Goal: Transaction & Acquisition: Book appointment/travel/reservation

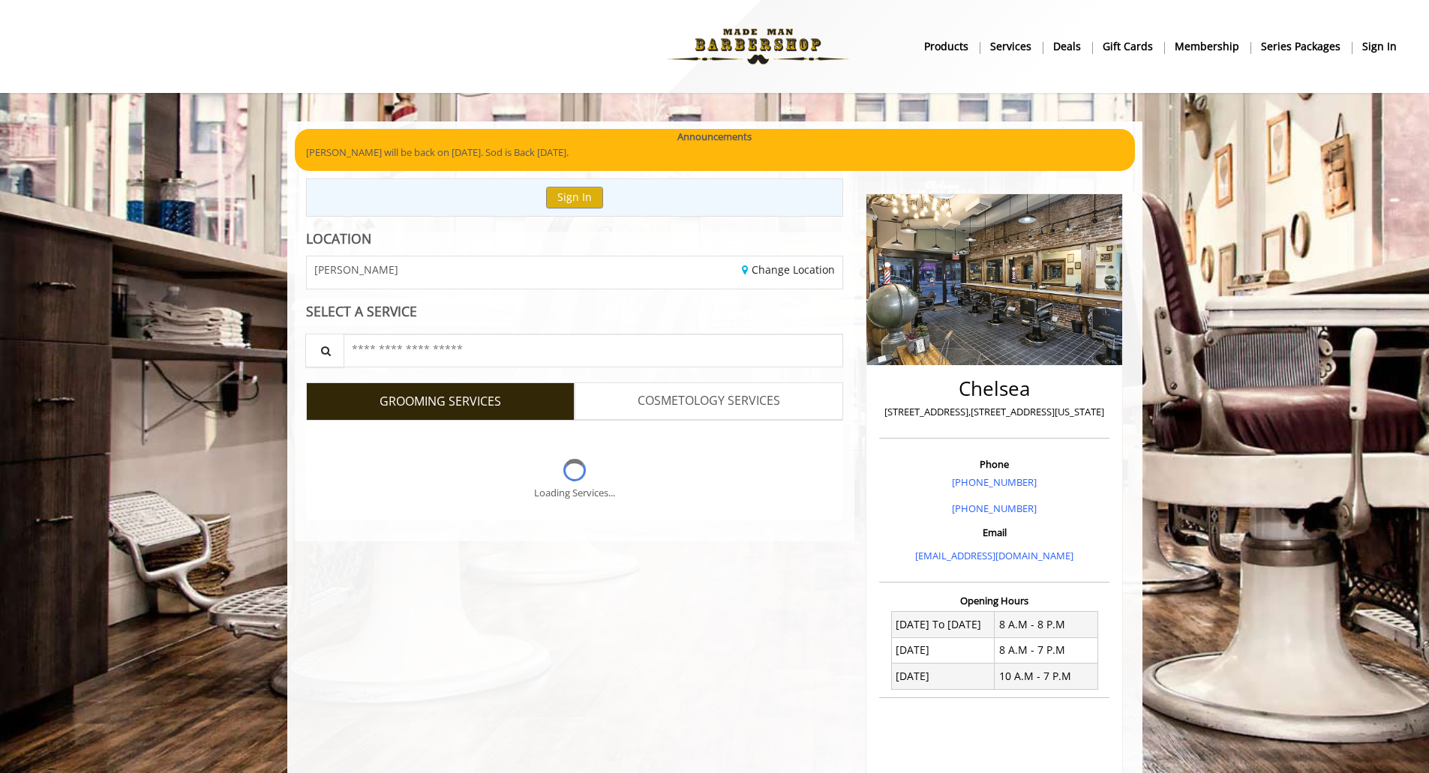
click at [1383, 42] on b "sign in" at bounding box center [1379, 46] width 35 height 17
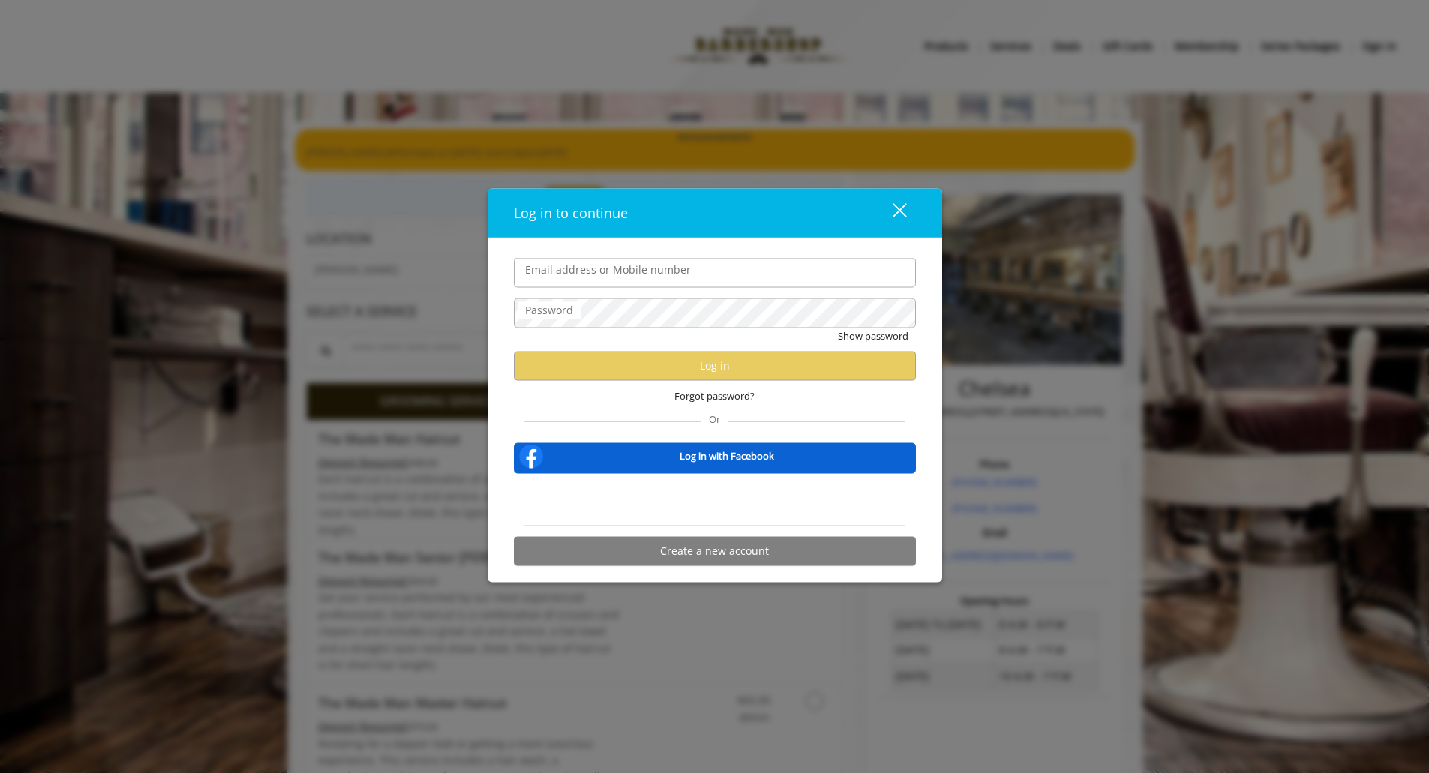
type input "**********"
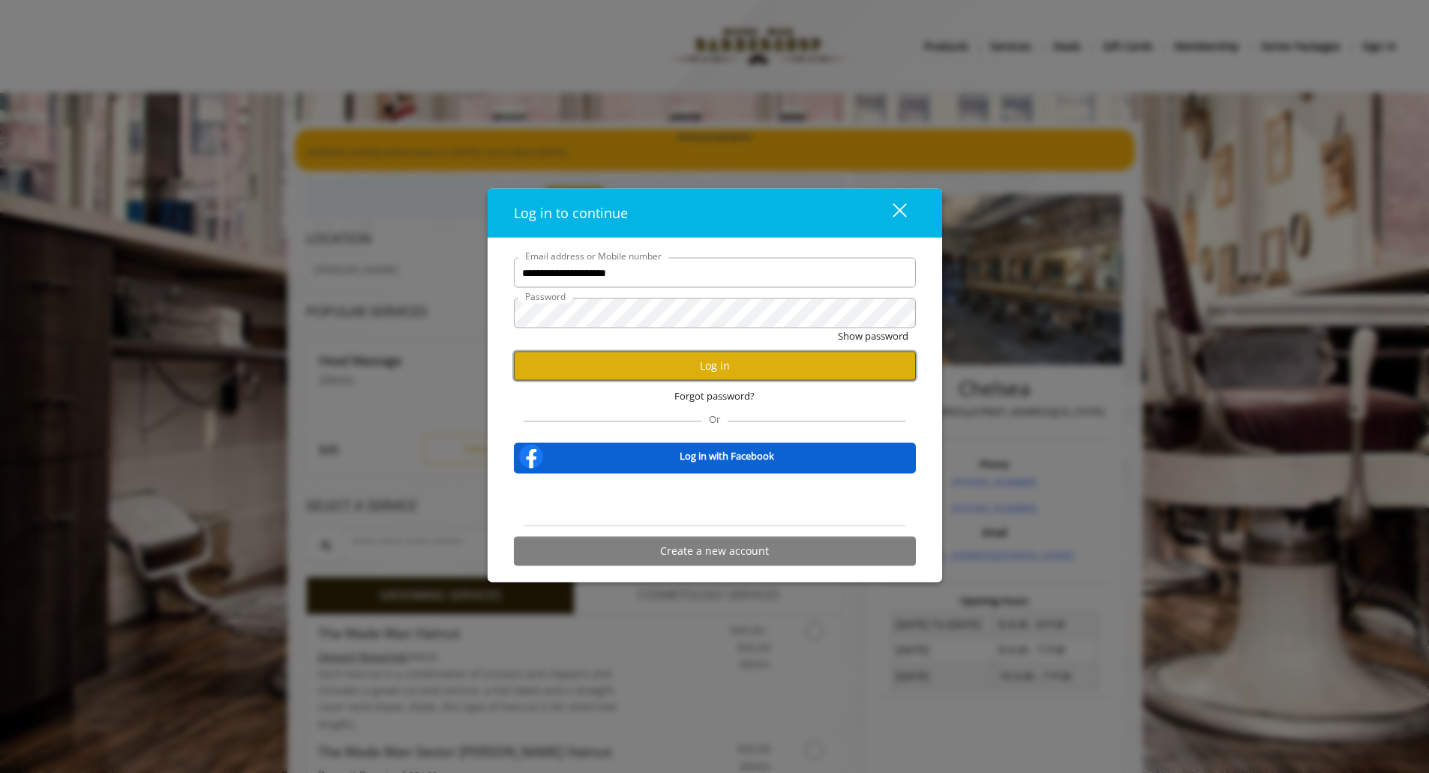
click at [716, 359] on button "Log in" at bounding box center [715, 365] width 402 height 29
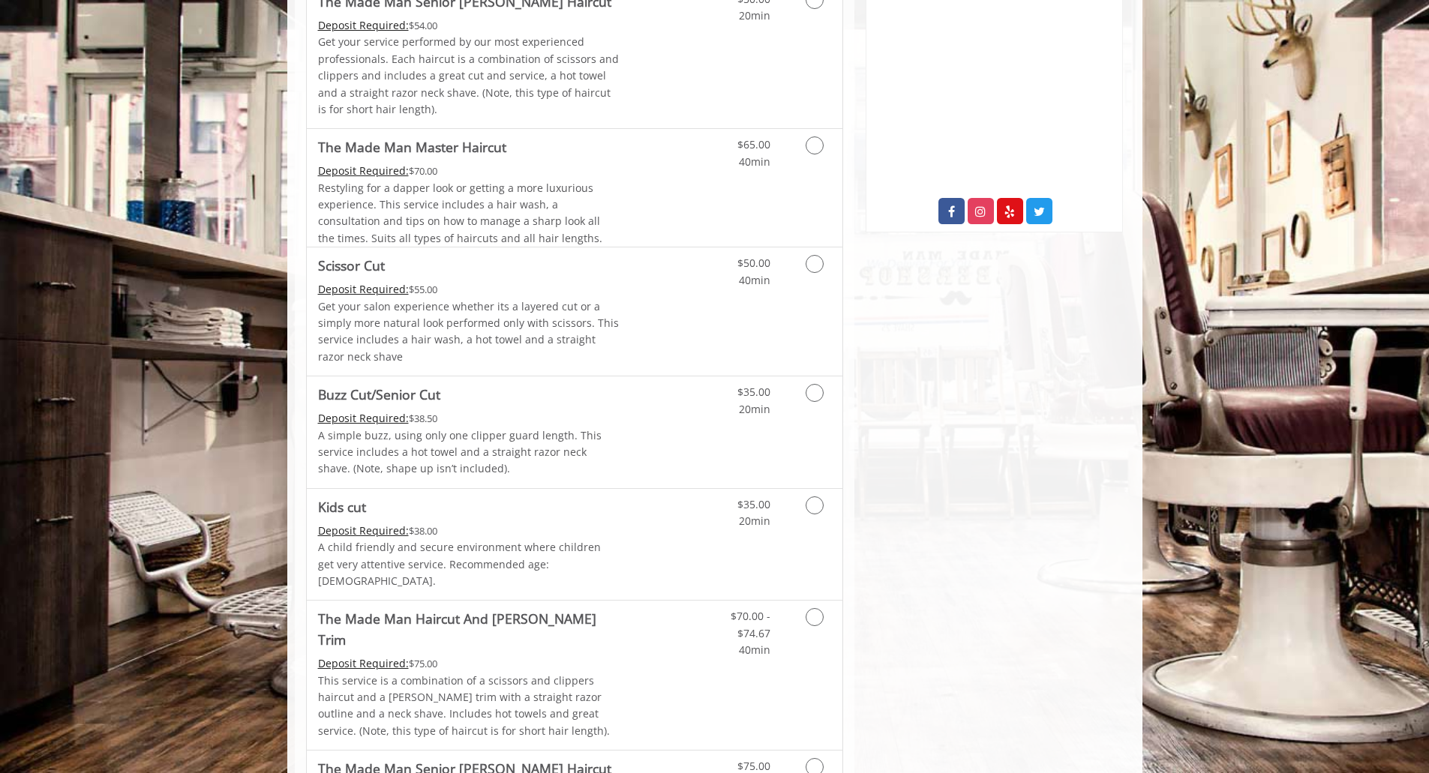
scroll to position [680, 0]
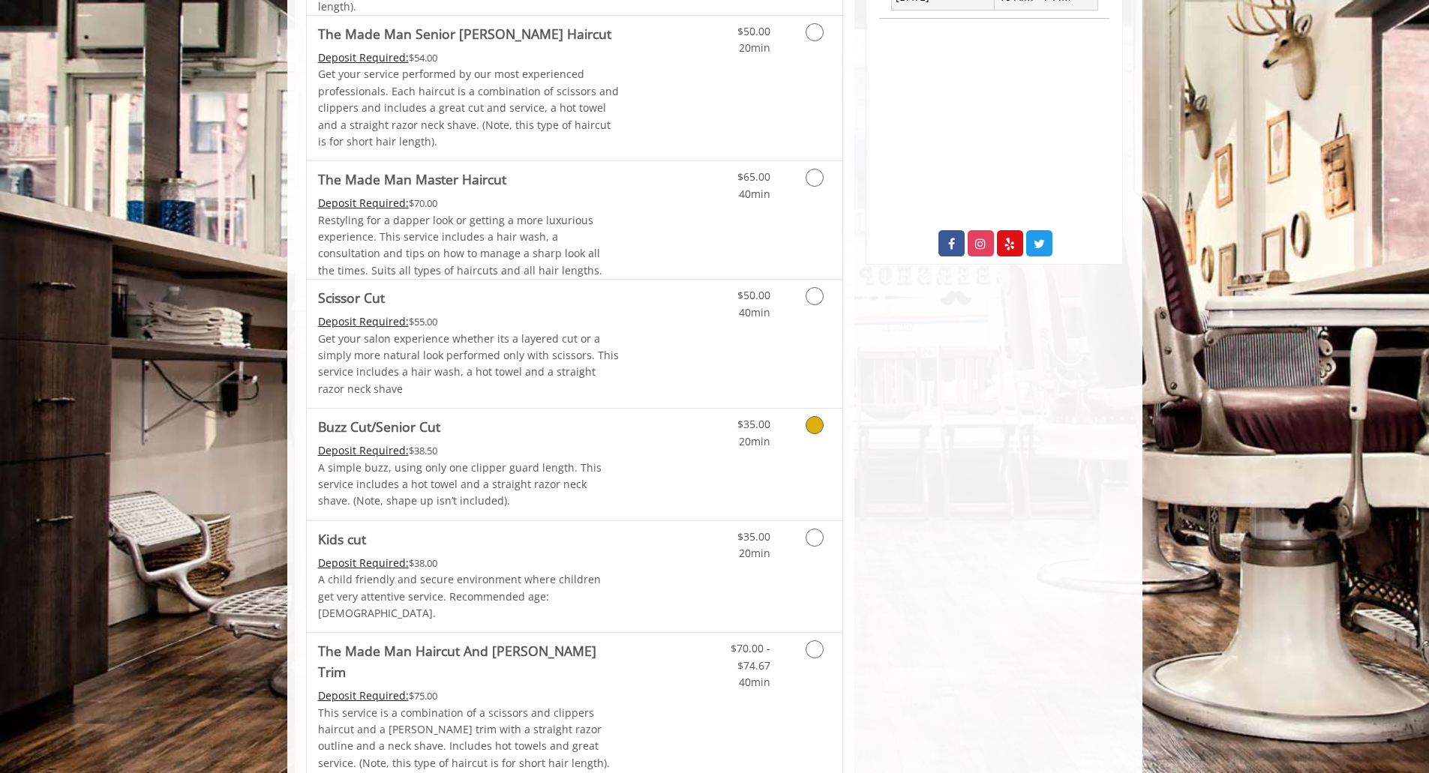
click at [798, 415] on link "Grooming services" at bounding box center [812, 429] width 38 height 41
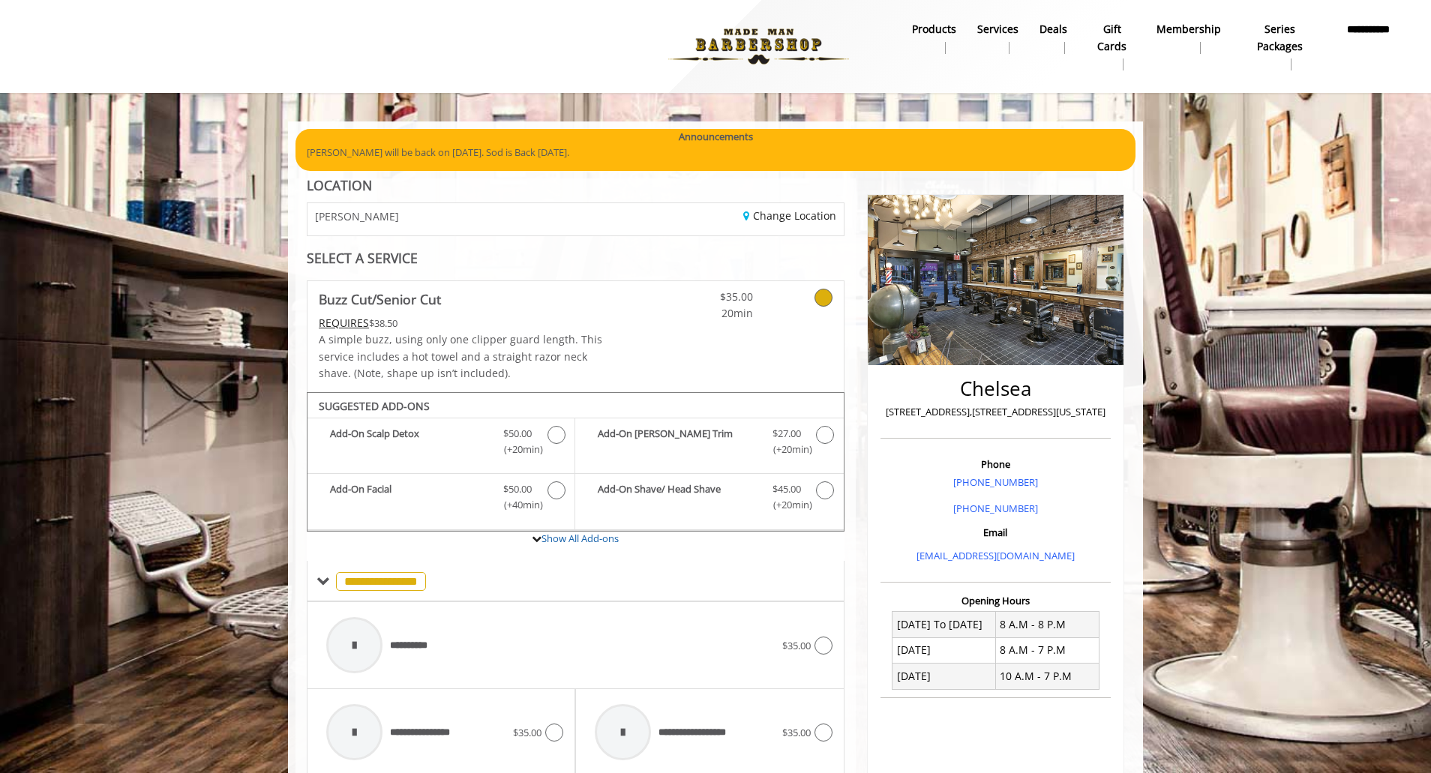
scroll to position [75, 0]
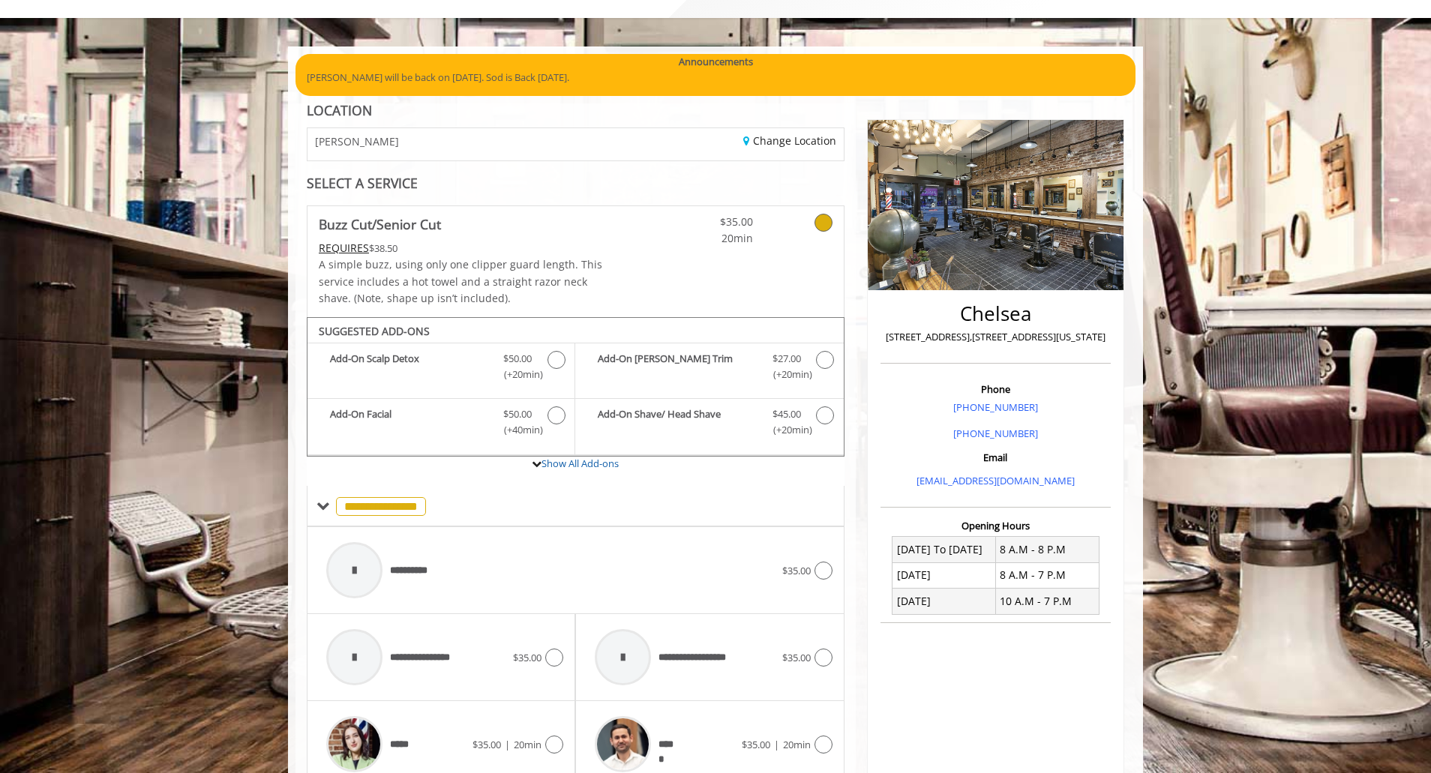
click at [716, 151] on div "Change Location" at bounding box center [714, 144] width 279 height 32
click at [762, 140] on link "Change Location" at bounding box center [789, 141] width 93 height 14
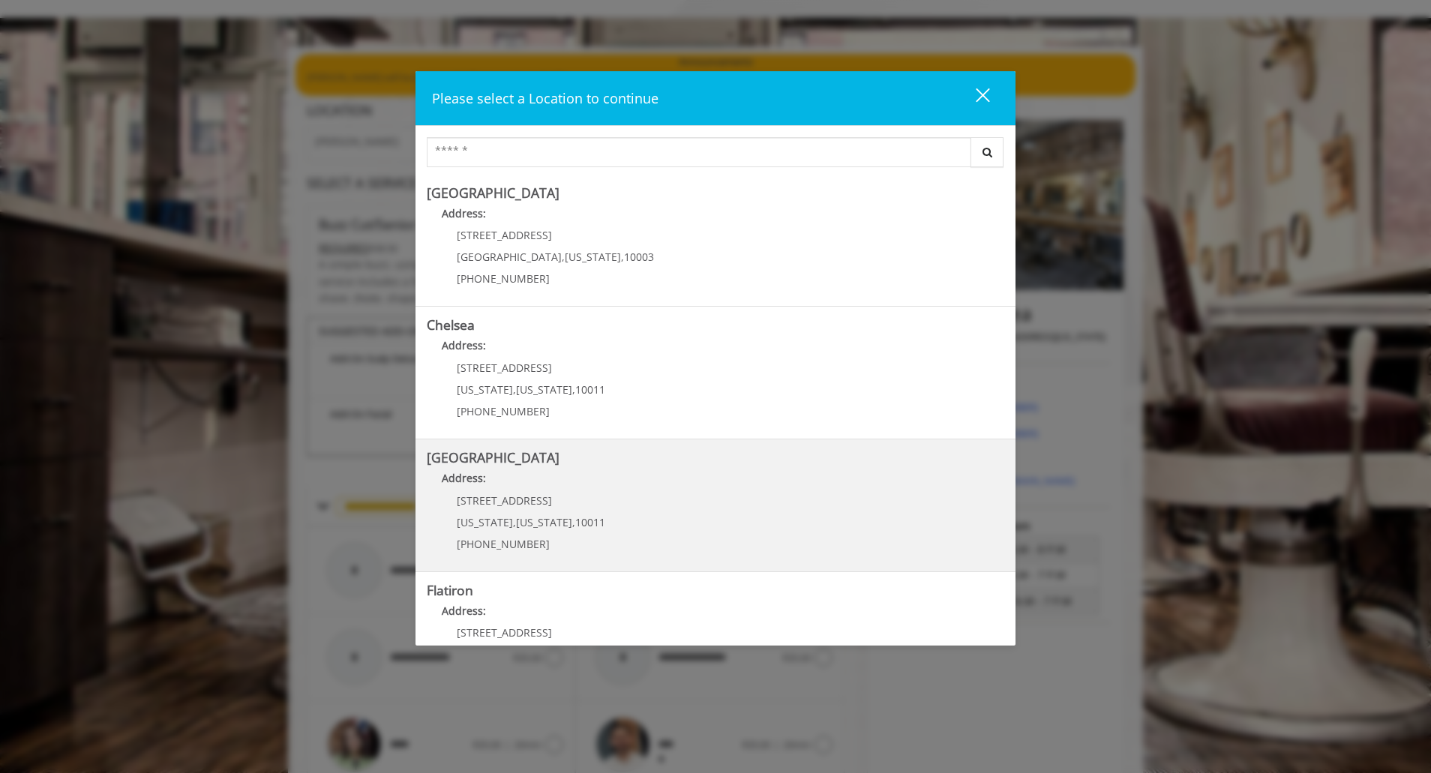
click at [615, 474] on Street "Address:" at bounding box center [716, 482] width 578 height 24
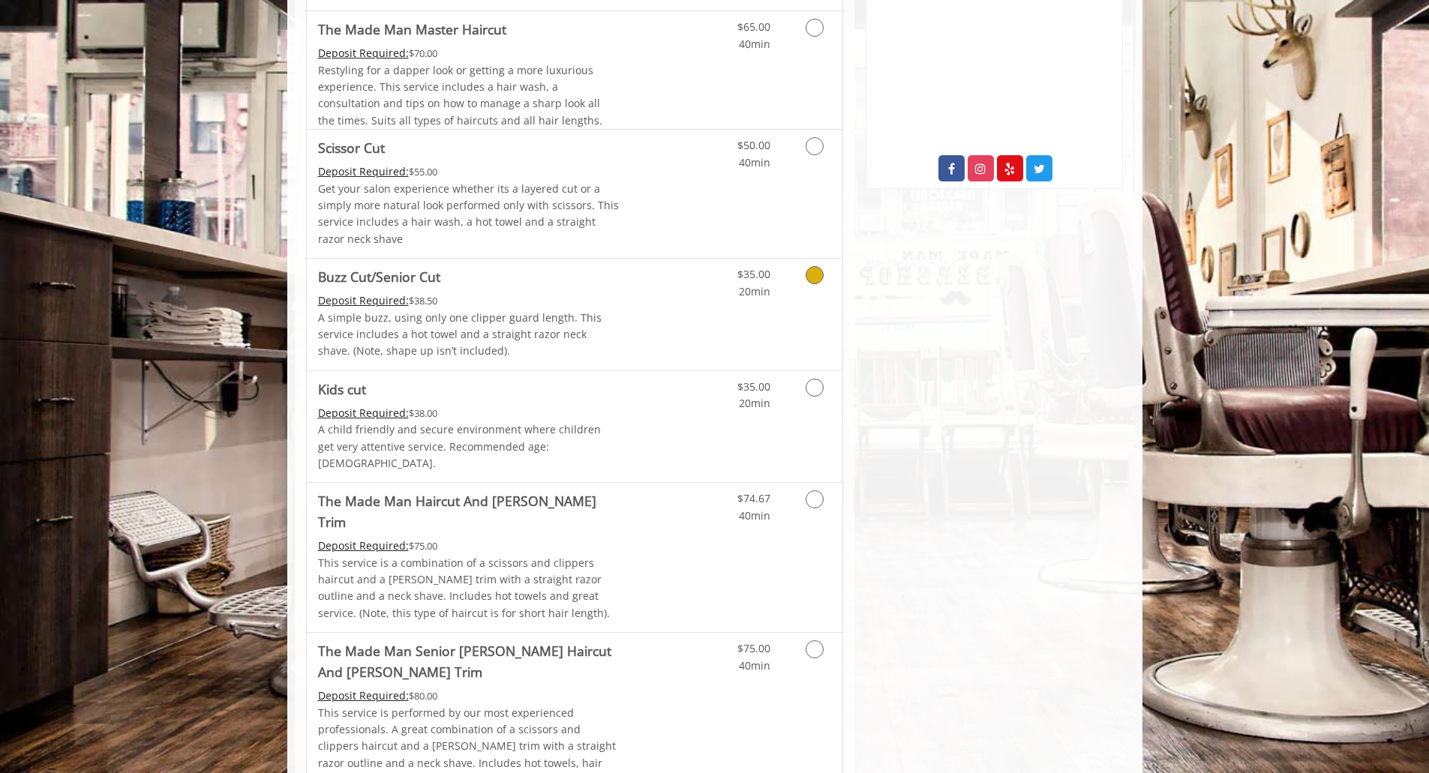
click at [715, 297] on link "$35.00 20min" at bounding box center [739, 279] width 62 height 41
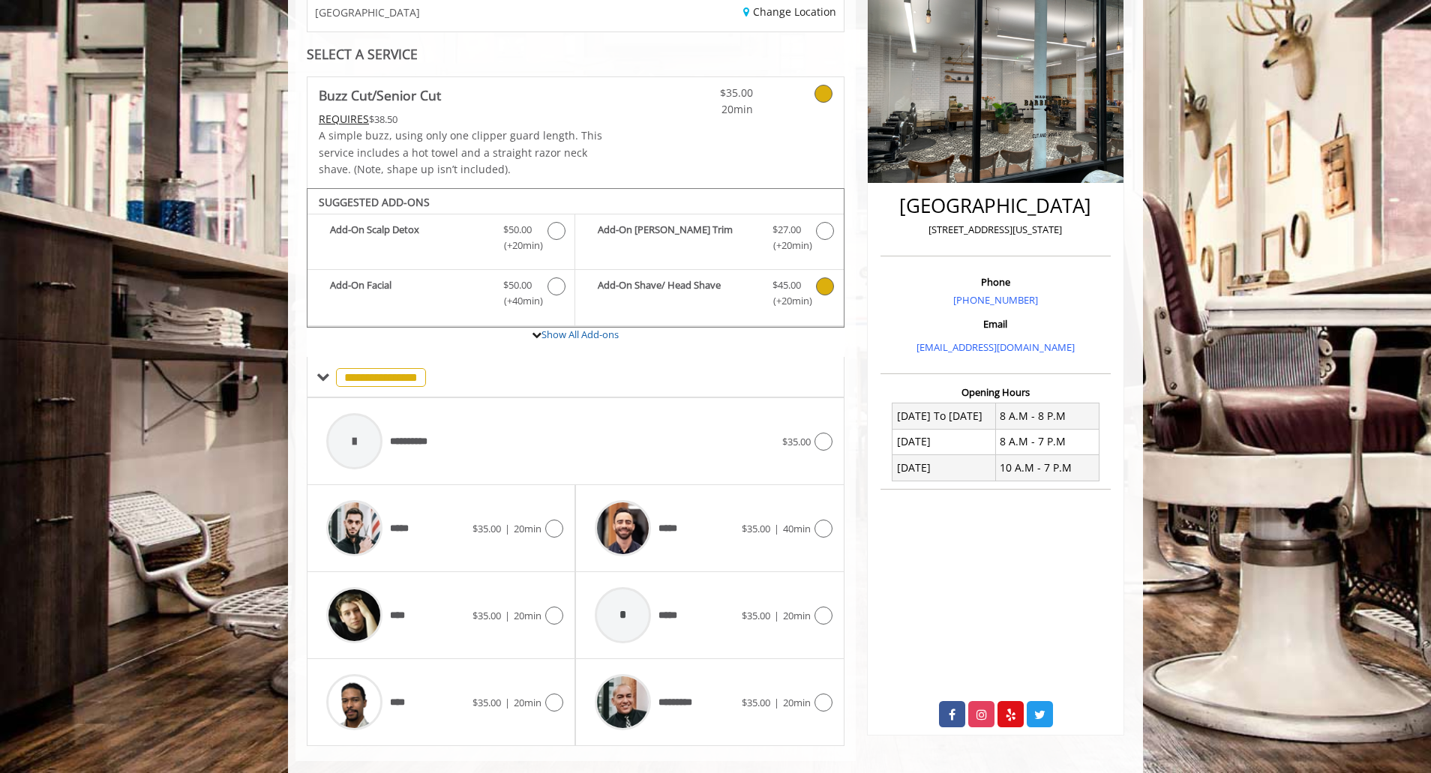
scroll to position [230, 0]
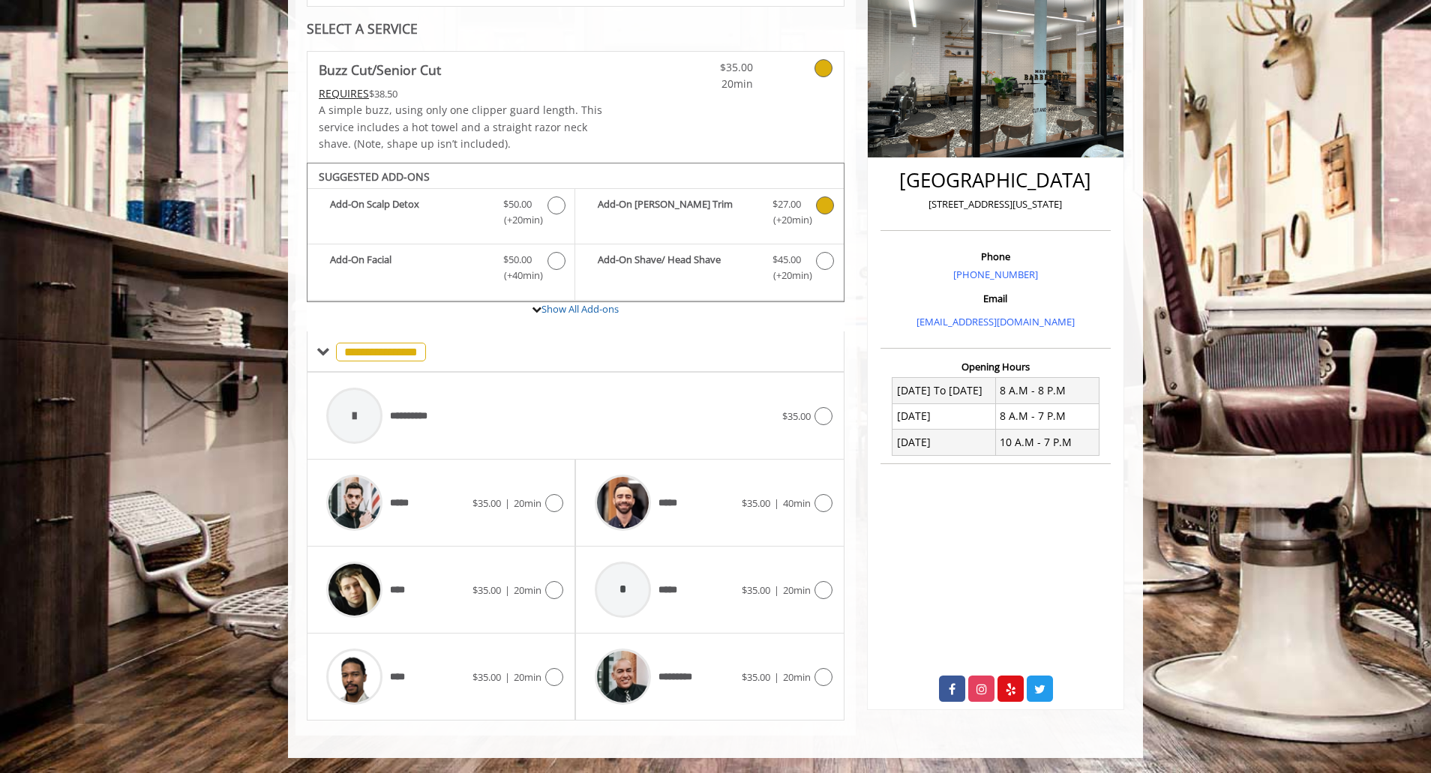
click at [746, 217] on b "Add-On [PERSON_NAME] Trim" at bounding box center [677, 213] width 159 height 32
click at [742, 494] on div "$35.00 | 40min" at bounding box center [787, 503] width 91 height 18
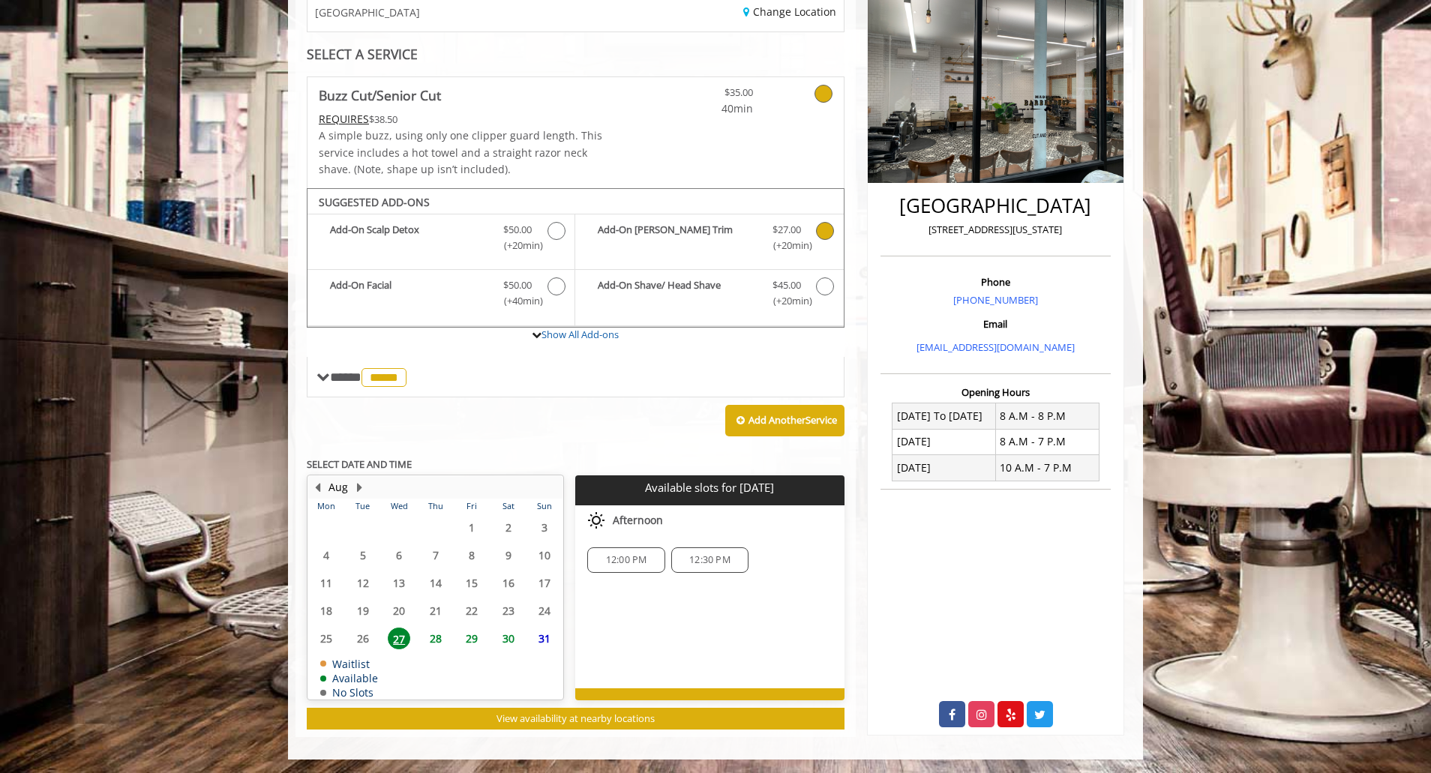
scroll to position [206, 0]
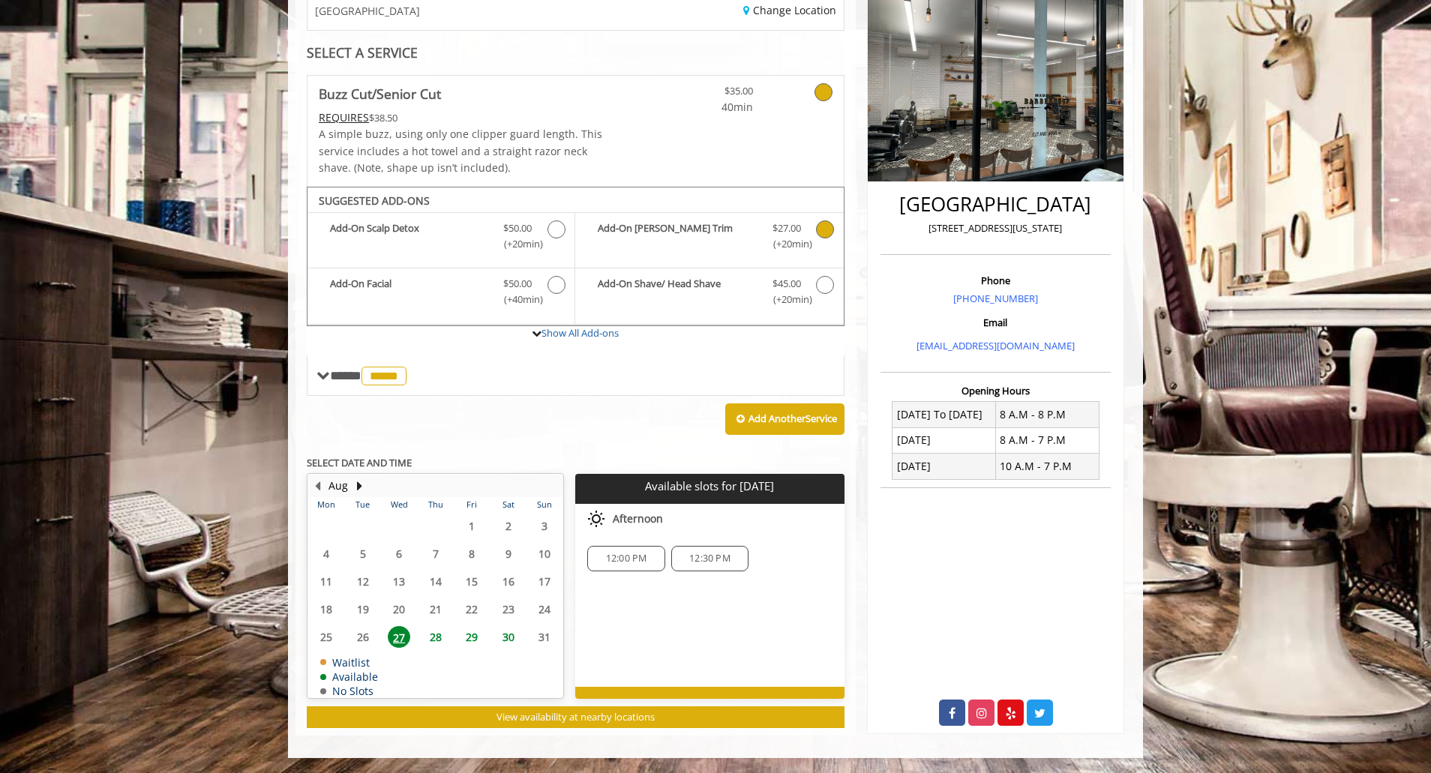
click at [410, 633] on span "27" at bounding box center [399, 637] width 23 height 22
